Goal: Complete application form: Complete application form

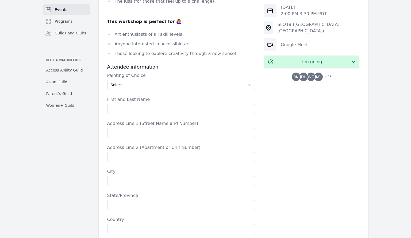
scroll to position [390, 0]
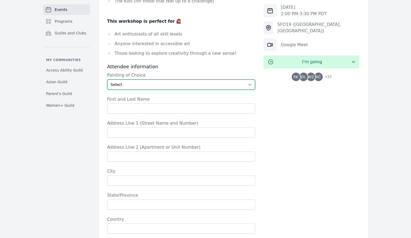
click at [250, 80] on select "Select The Great Wave off Kanagawa Starry Night Sunflowers The Kiss" at bounding box center [181, 85] width 148 height 10
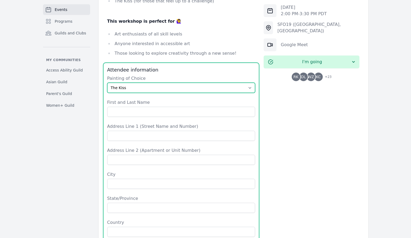
click at [107, 83] on select "Select The Great Wave off Kanagawa Starry Night Sunflowers The Kiss" at bounding box center [181, 88] width 148 height 10
click at [250, 83] on select "Select The Great Wave off Kanagawa Starry Night Sunflowers The Kiss" at bounding box center [181, 88] width 148 height 10
select select "Starry Night"
click at [107, 83] on select "Select The Great Wave off Kanagawa Starry Night Sunflowers The Kiss" at bounding box center [181, 88] width 148 height 10
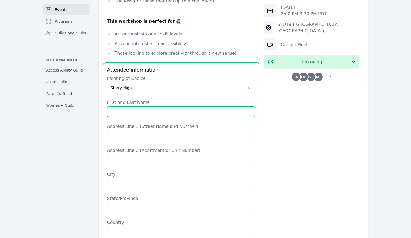
click at [168, 107] on input "First and Last Name" at bounding box center [181, 112] width 148 height 10
type input "[PERSON_NAME]"
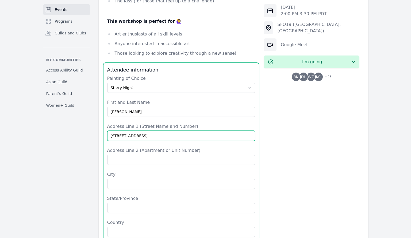
type input "[STREET_ADDRESS]"
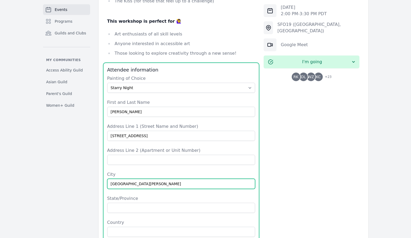
type input "[GEOGRAPHIC_DATA][PERSON_NAME]"
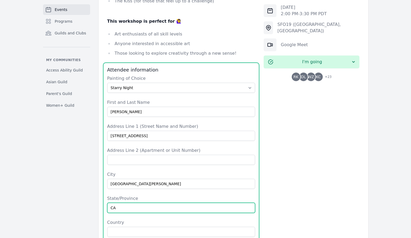
type input "CA"
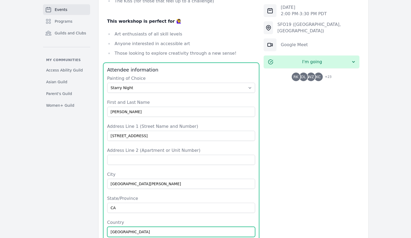
type input "[GEOGRAPHIC_DATA]"
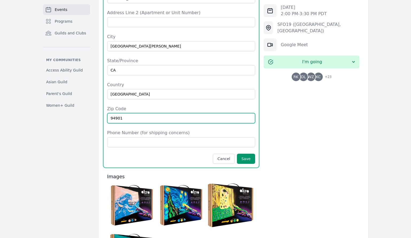
scroll to position [528, 0]
type input "94901"
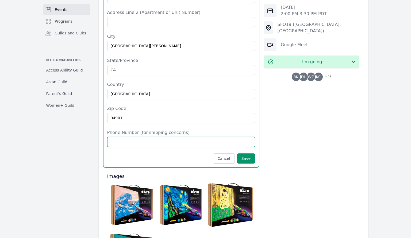
click at [171, 137] on input "Phone Number (for shipping concerns)" at bounding box center [181, 142] width 148 height 10
type input "[PHONE_NUMBER]"
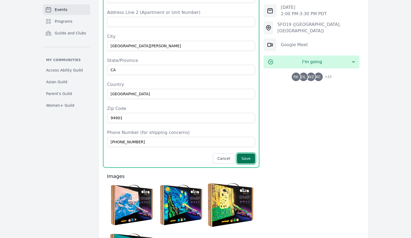
click at [251, 154] on button "Save" at bounding box center [246, 159] width 18 height 10
